Goal: Navigation & Orientation: Find specific page/section

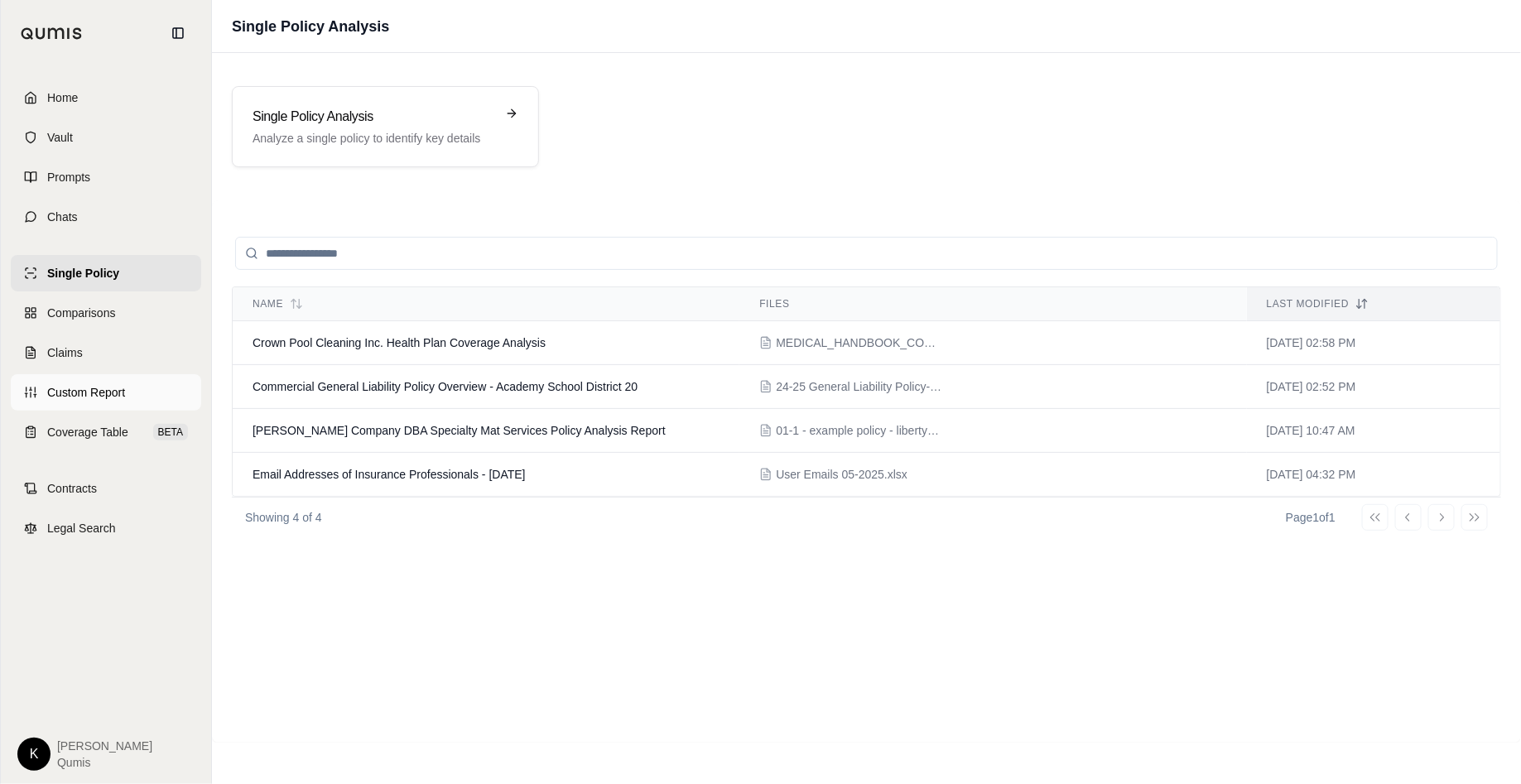
click at [81, 395] on span "Custom Report" at bounding box center [86, 392] width 78 height 16
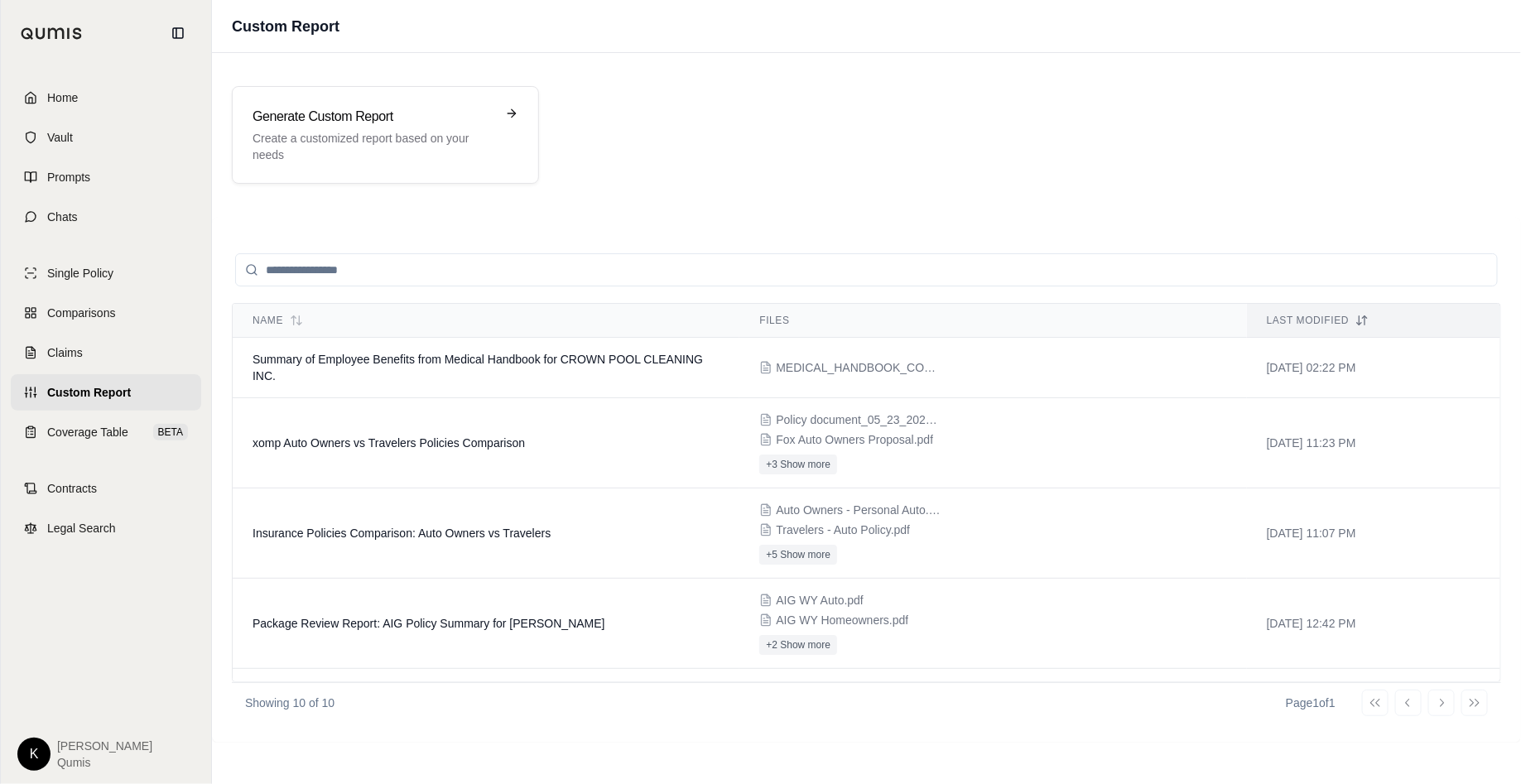
click at [468, 200] on div "Generate Custom Report Create a customized report based on your needs" at bounding box center [866, 135] width 1309 height 137
click at [398, 130] on p "Create a customized report based on your needs" at bounding box center [374, 147] width 242 height 33
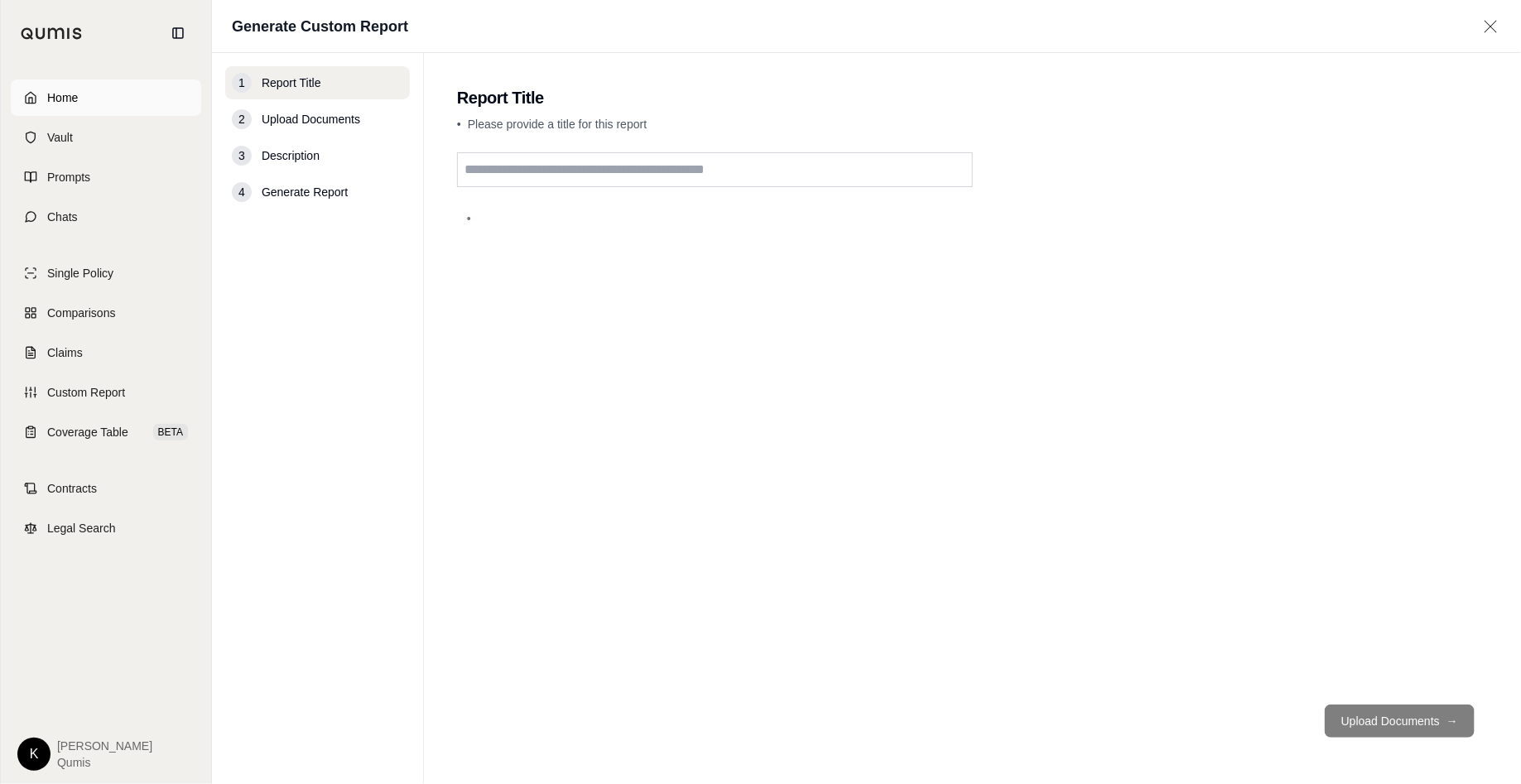
click at [116, 102] on link "Home" at bounding box center [105, 97] width 191 height 36
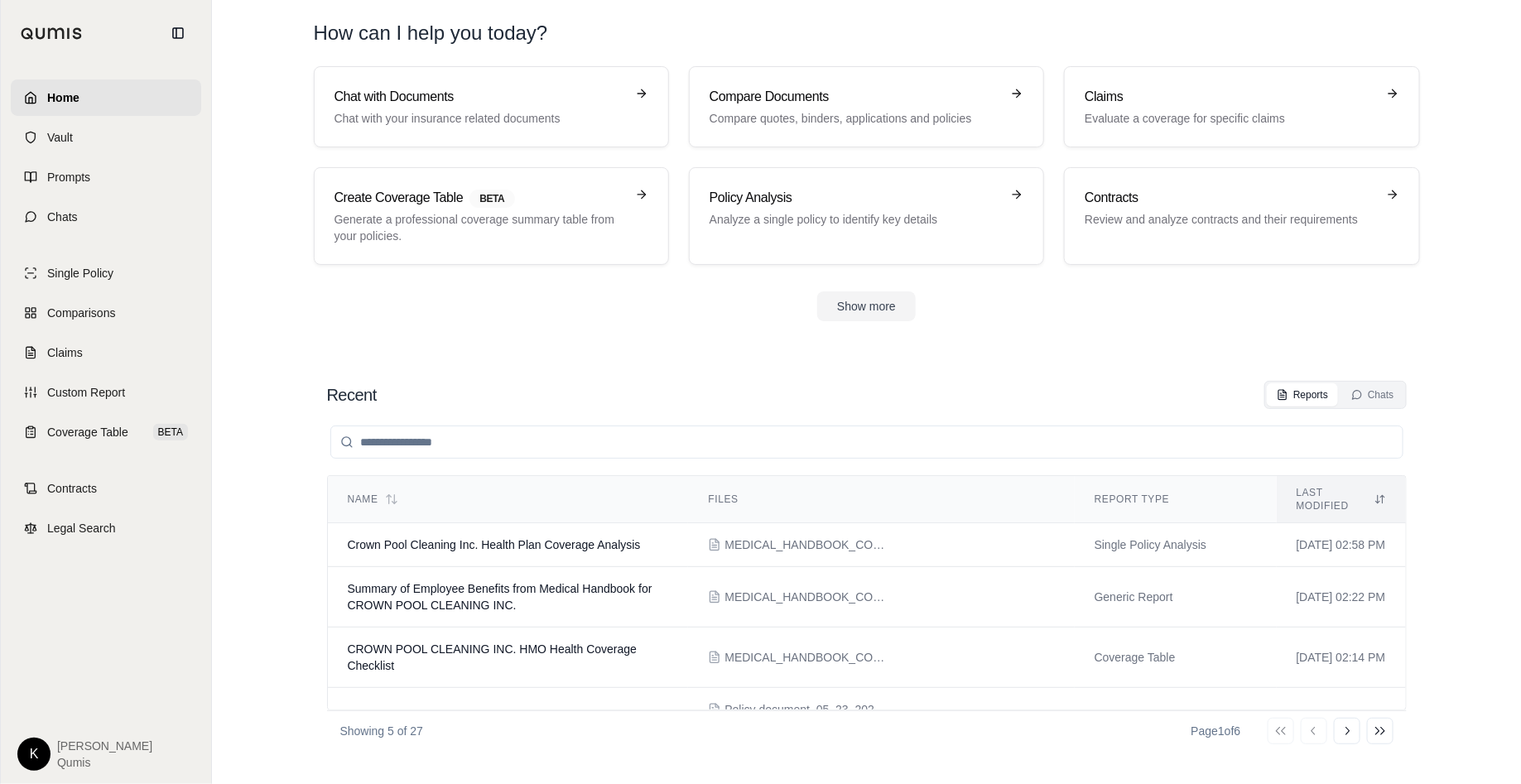
click at [1270, 380] on div "Reports Chats" at bounding box center [1335, 394] width 141 height 28
click at [95, 133] on link "Vault" at bounding box center [105, 137] width 191 height 36
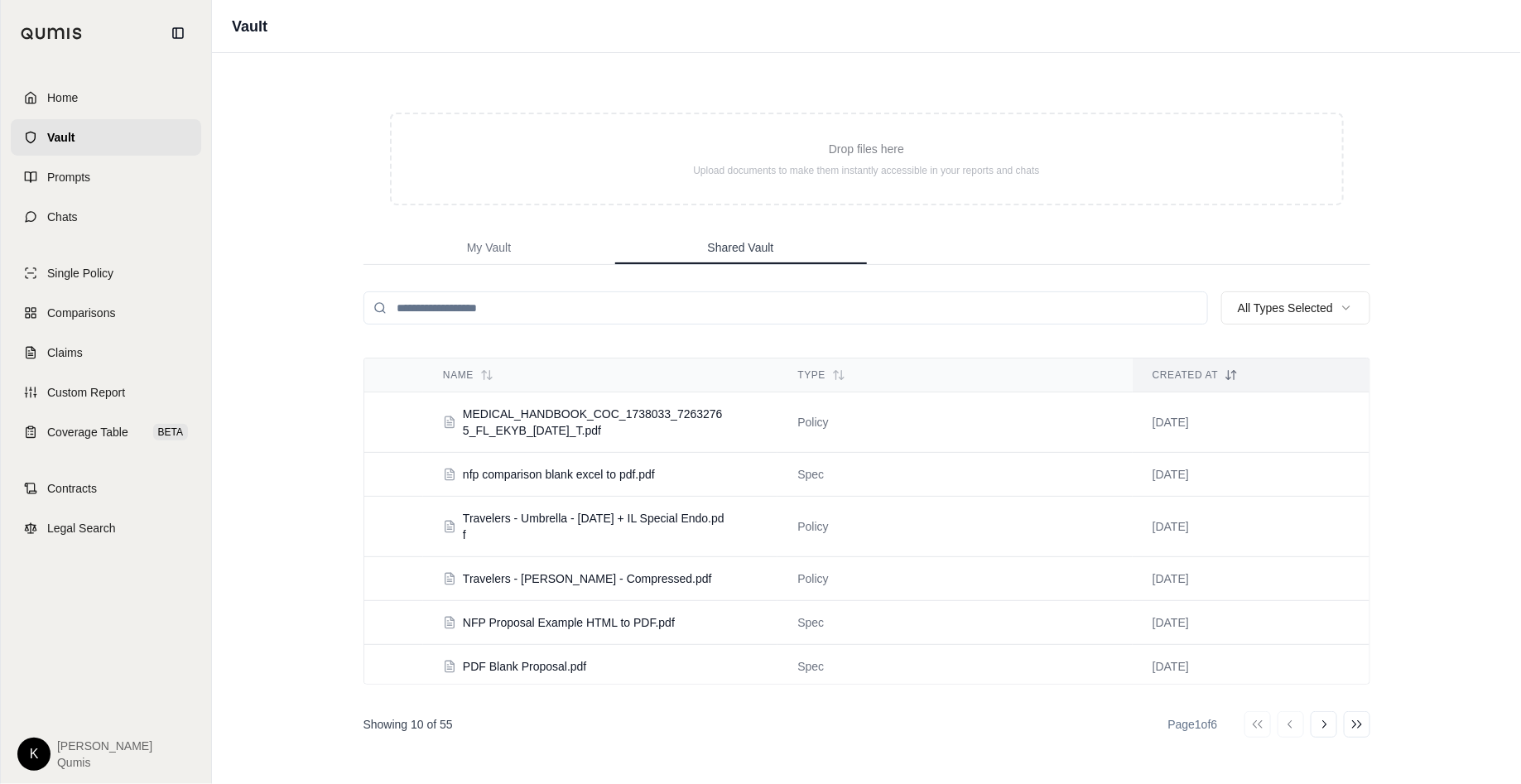
click at [715, 253] on span "Shared Vault" at bounding box center [740, 247] width 66 height 16
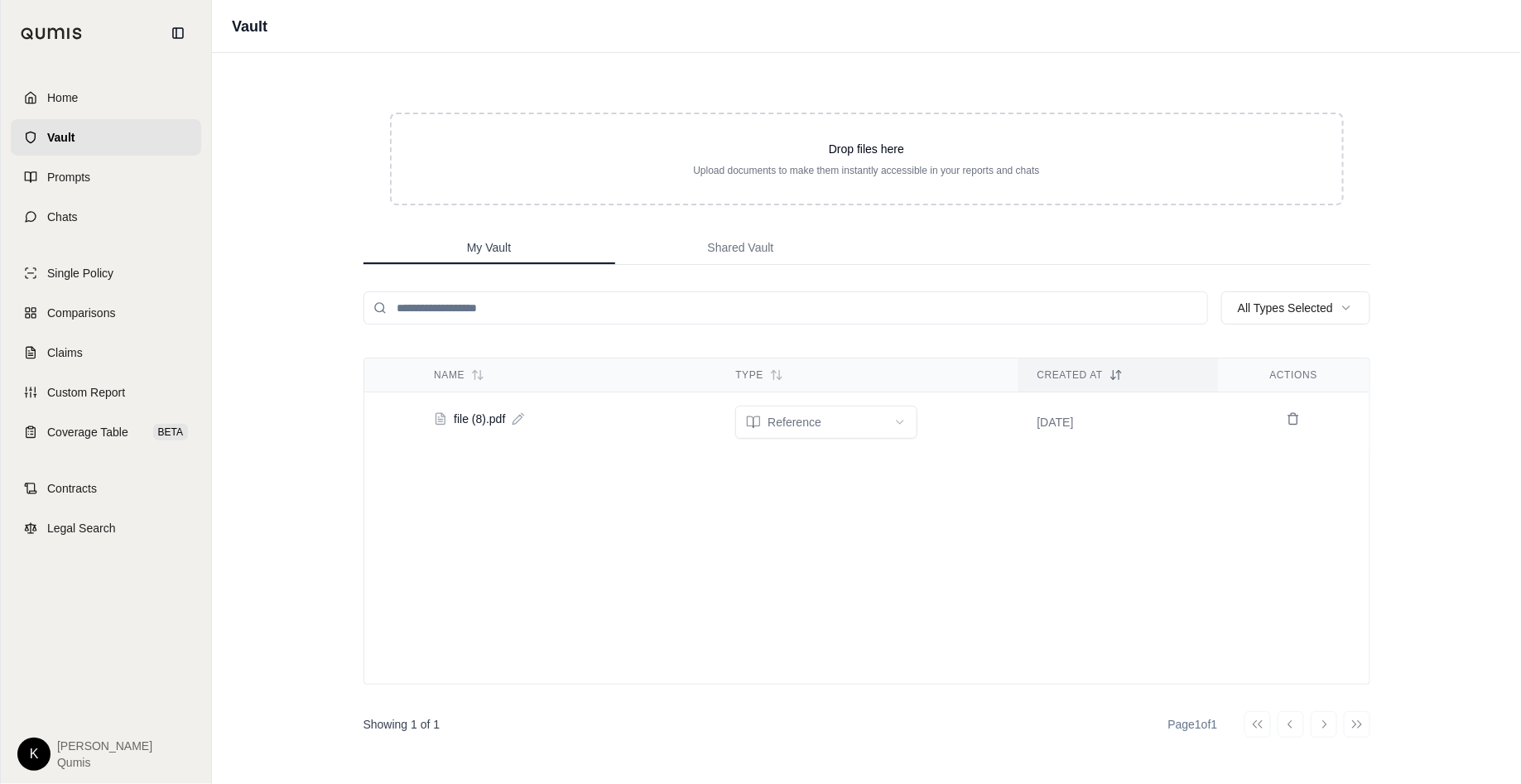
click at [537, 258] on button "My Vault" at bounding box center [489, 248] width 252 height 33
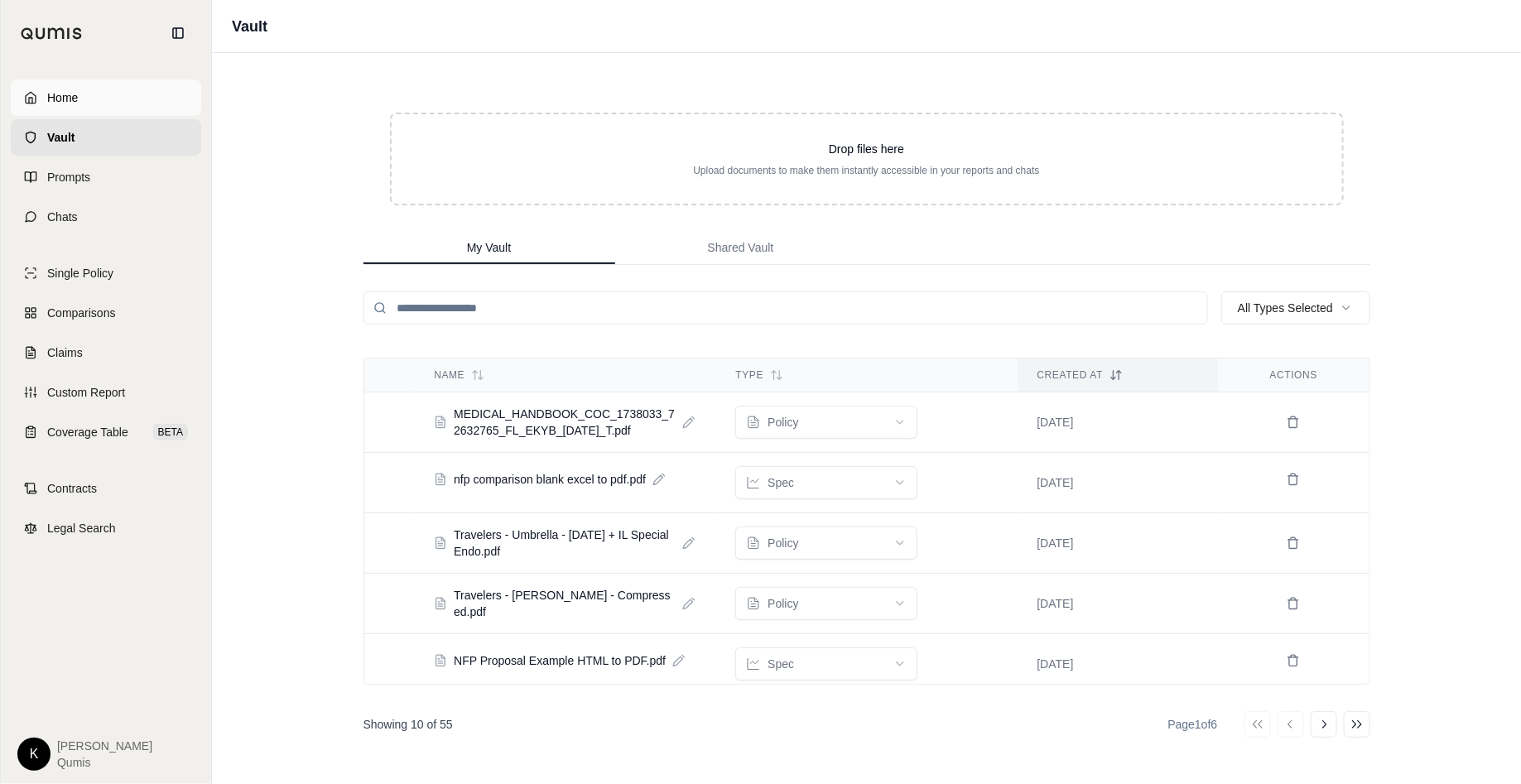
click at [99, 103] on link "Home" at bounding box center [105, 97] width 191 height 36
